Goal: Find specific page/section: Find specific page/section

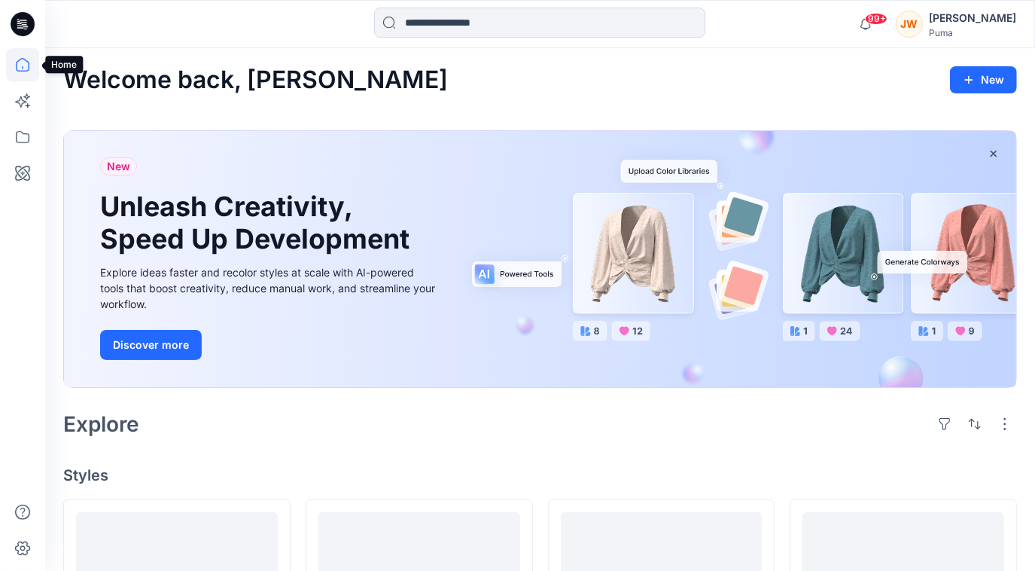
click at [18, 65] on icon at bounding box center [22, 64] width 33 height 33
drag, startPoint x: 18, startPoint y: 65, endPoint x: 21, endPoint y: 136, distance: 71.6
click at [21, 136] on div at bounding box center [22, 309] width 33 height 523
click at [21, 136] on icon at bounding box center [22, 136] width 33 height 33
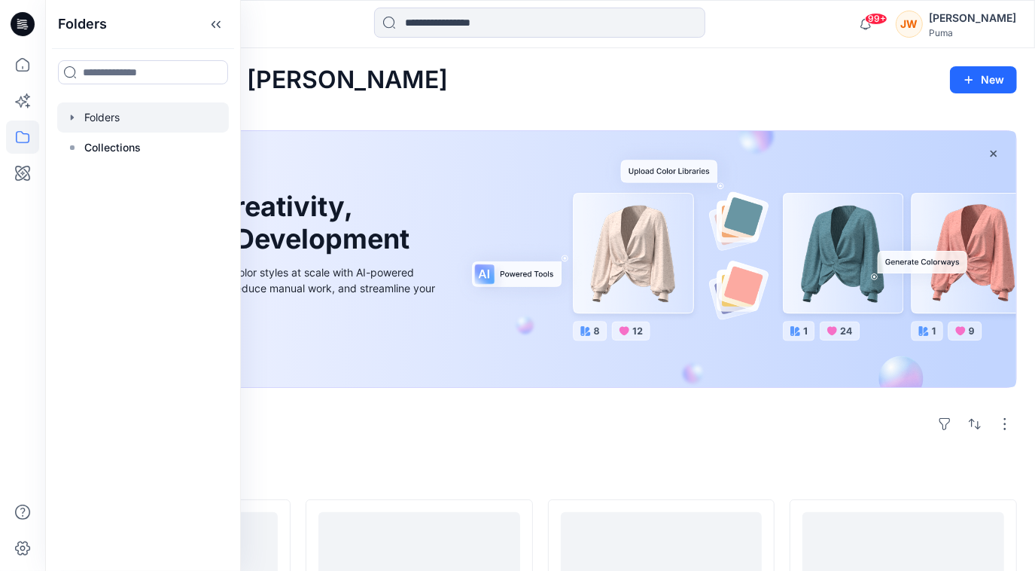
click at [77, 121] on icon "button" at bounding box center [72, 117] width 12 height 12
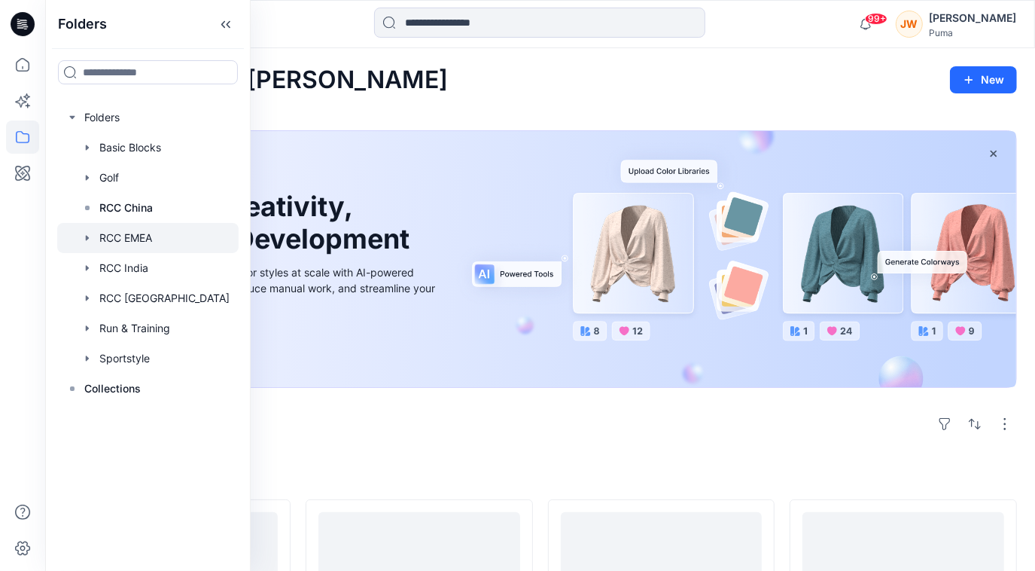
click at [94, 248] on div at bounding box center [147, 238] width 181 height 30
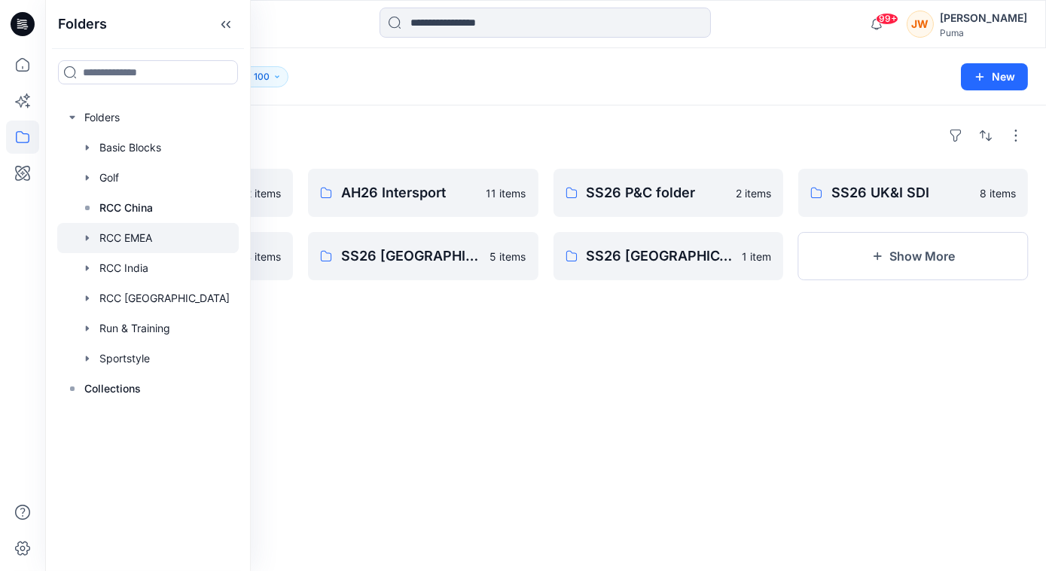
click at [406, 466] on div "Folders AH26 MFO 2 items SS26 JD 14 items AH26 Intersport 11 items SS26 Souther…" at bounding box center [545, 337] width 1001 height 465
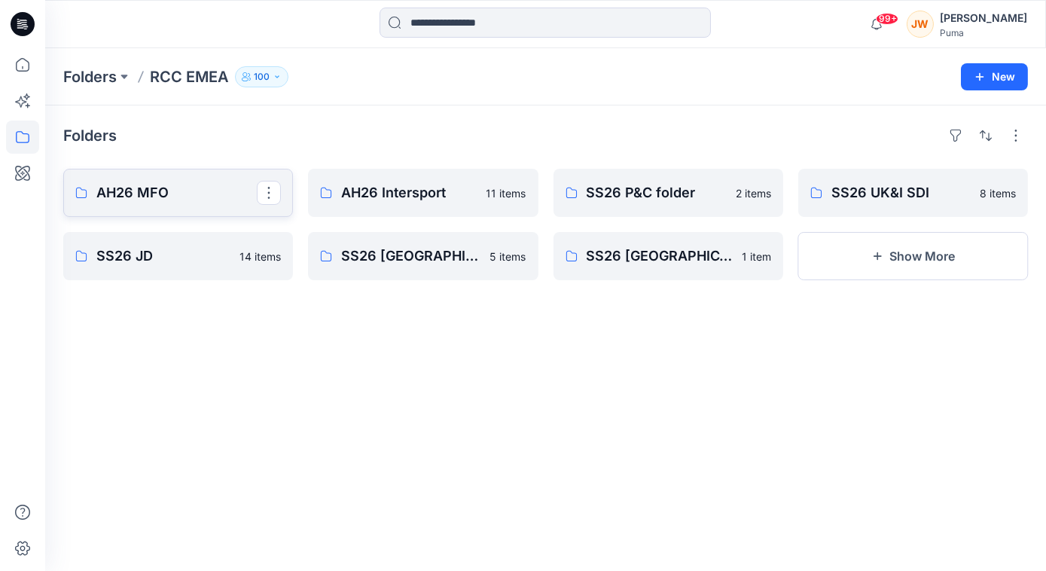
click at [146, 195] on p "AH26 MFO" at bounding box center [176, 192] width 160 height 21
